Goal: Task Accomplishment & Management: Use online tool/utility

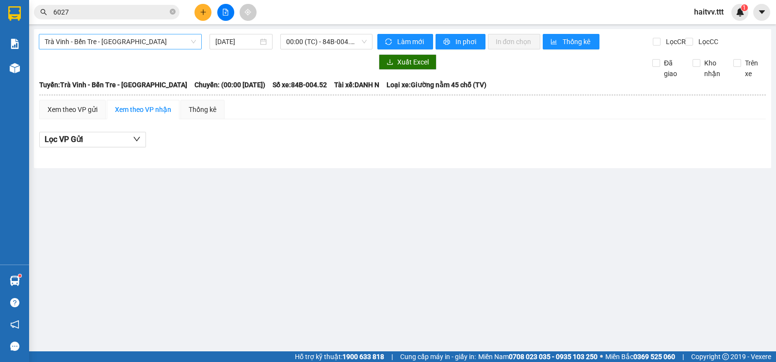
click at [129, 37] on span "Trà Vinh - Bến Tre - [GEOGRAPHIC_DATA]" at bounding box center [120, 41] width 151 height 15
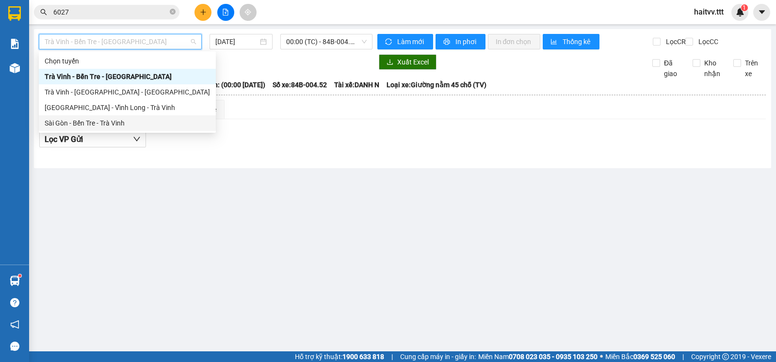
click at [109, 117] on div "Sài Gòn - Bến Tre - Trà Vinh" at bounding box center [127, 123] width 177 height 16
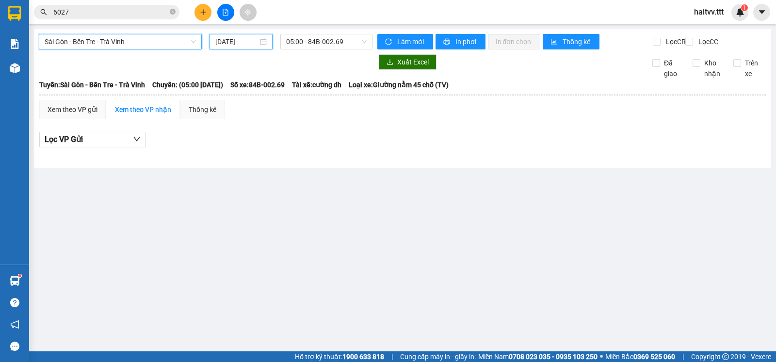
click at [228, 37] on input "[DATE]" at bounding box center [236, 41] width 43 height 11
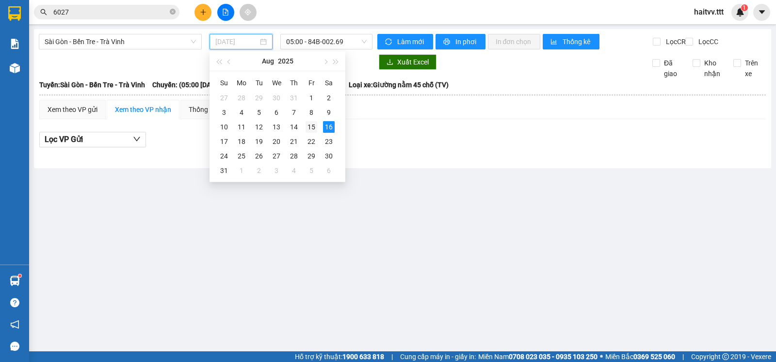
click at [317, 125] on div "15" at bounding box center [312, 127] width 12 height 12
type input "[DATE]"
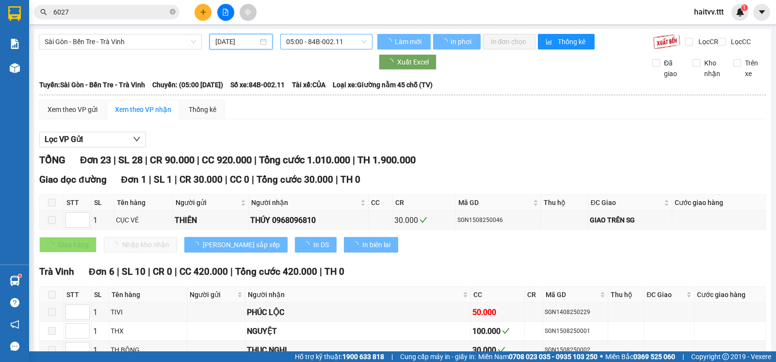
click at [310, 46] on span "05:00 - 84B-002.11" at bounding box center [326, 41] width 80 height 15
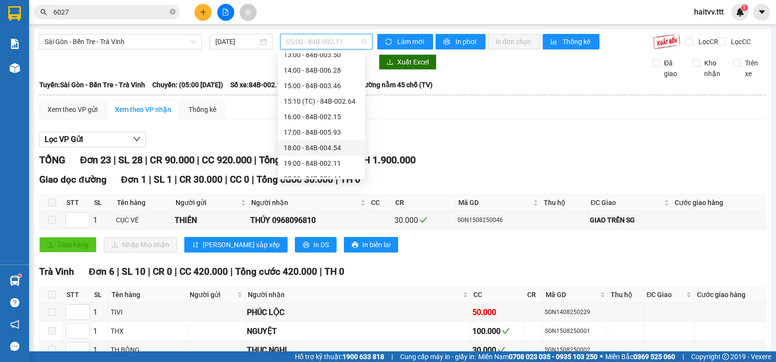
scroll to position [186, 0]
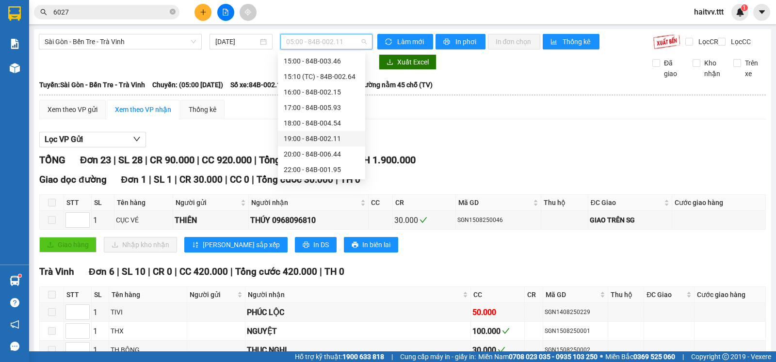
click at [326, 138] on div "19:00 - 84B-002.11" at bounding box center [322, 138] width 76 height 11
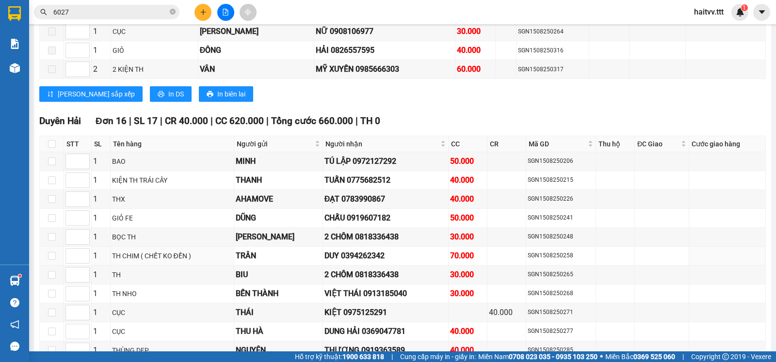
scroll to position [2047, 0]
